Goal: Find specific page/section: Find specific page/section

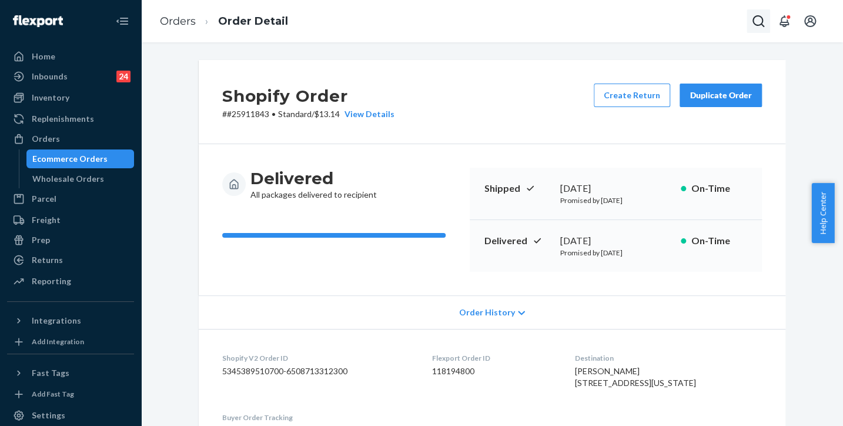
click at [758, 21] on icon "Open Search Box" at bounding box center [759, 21] width 14 height 14
click at [659, 17] on input "Search Input" at bounding box center [671, 21] width 145 height 12
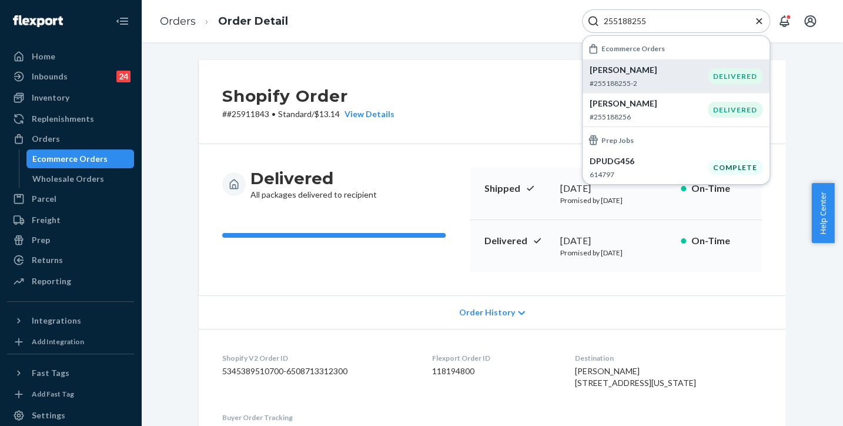
type input "255188255"
click at [616, 72] on p "[PERSON_NAME]" at bounding box center [649, 70] width 118 height 12
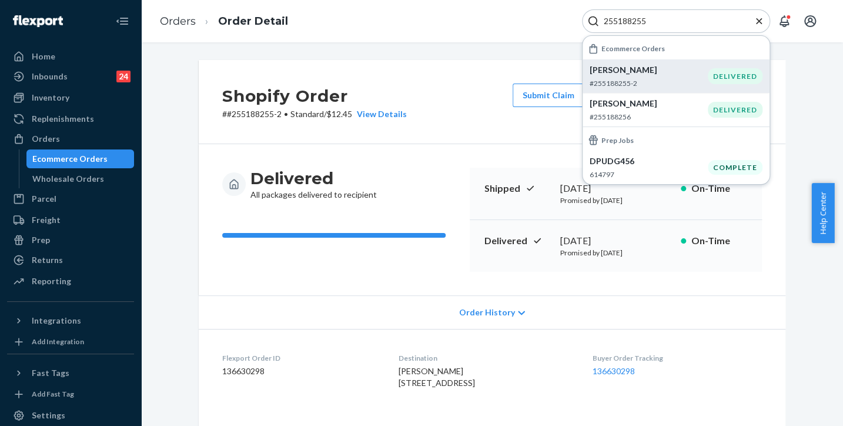
click at [761, 25] on icon "Close Search" at bounding box center [759, 21] width 12 height 12
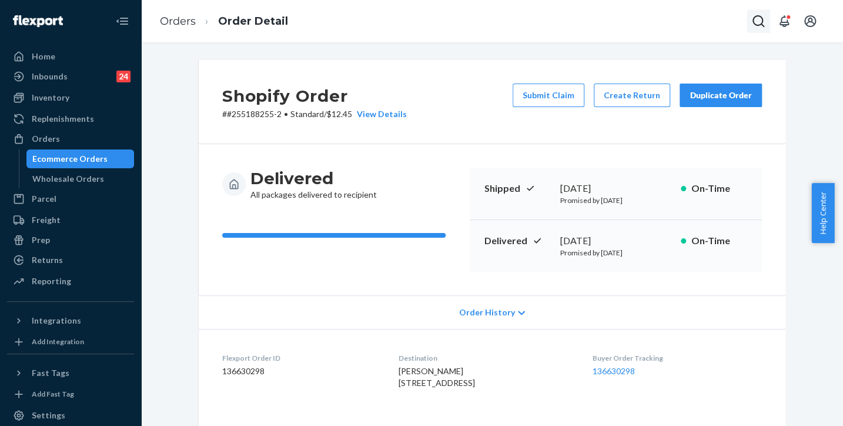
click at [758, 24] on icon "Open Search Box" at bounding box center [759, 21] width 14 height 14
type input "255222327."
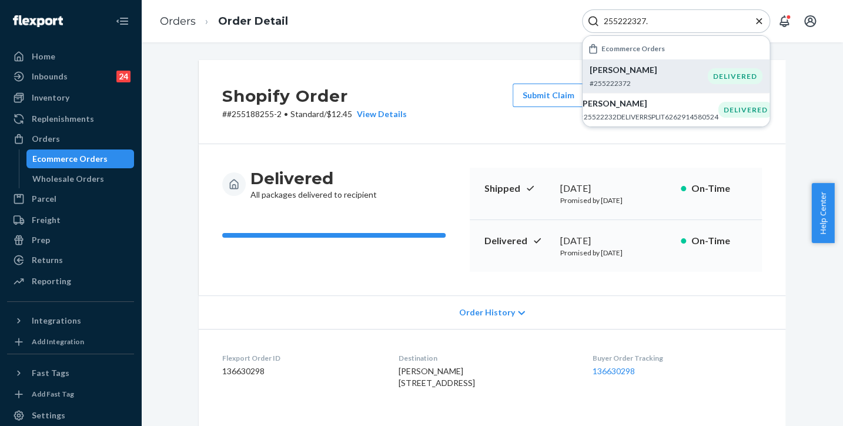
click at [616, 71] on p "[PERSON_NAME]" at bounding box center [649, 70] width 118 height 12
